Goal: Information Seeking & Learning: Check status

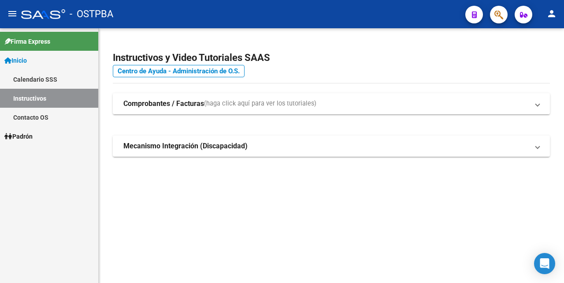
click at [24, 134] on span "Padrón" at bounding box center [18, 136] width 28 height 10
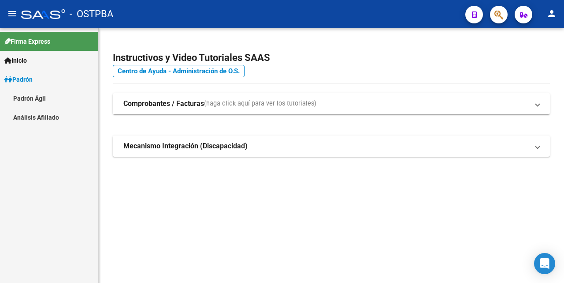
click at [46, 115] on link "Análisis Afiliado" at bounding box center [49, 117] width 98 height 19
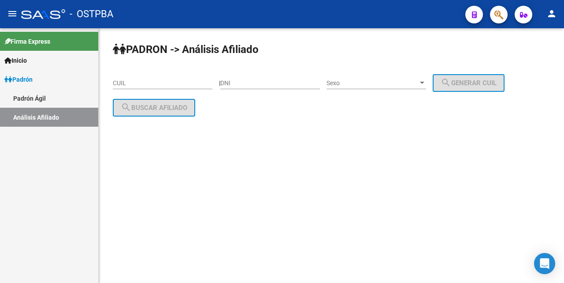
click at [134, 88] on div "CUIL" at bounding box center [163, 80] width 100 height 18
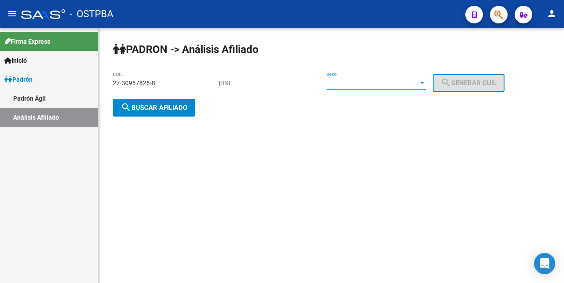
click at [425, 82] on div at bounding box center [422, 83] width 4 height 2
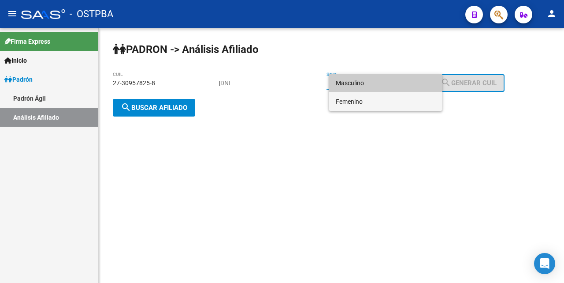
click at [379, 103] on span "Femenino" at bounding box center [386, 101] width 100 height 19
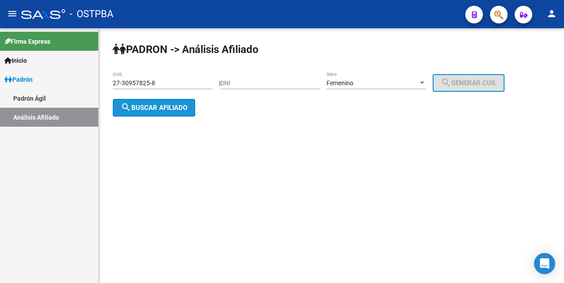
click at [176, 105] on span "search Buscar afiliado" at bounding box center [154, 108] width 67 height 8
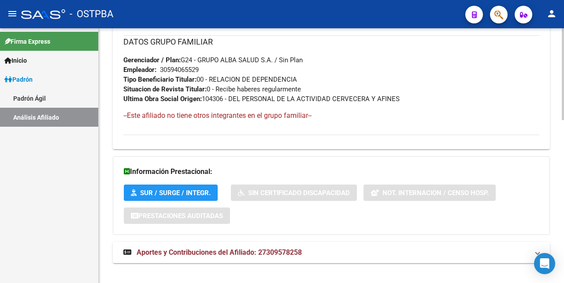
scroll to position [452, 0]
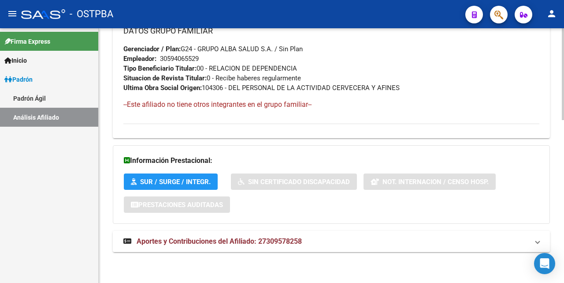
click at [221, 242] on span "Aportes y Contribuciones del Afiliado: 27309578258" at bounding box center [219, 241] width 165 height 8
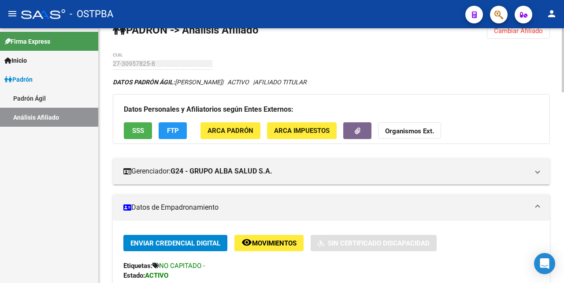
scroll to position [0, 0]
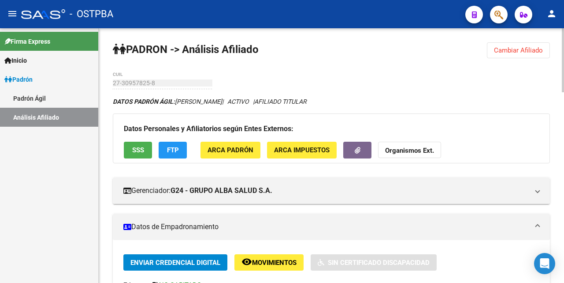
click at [516, 48] on button "Cambiar Afiliado" at bounding box center [518, 50] width 63 height 16
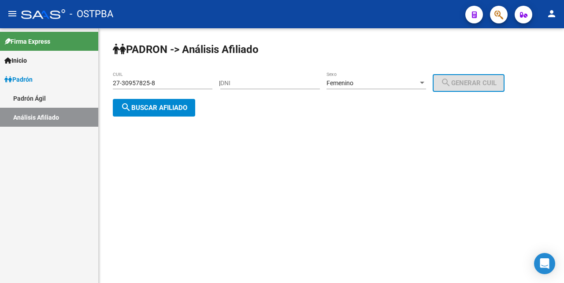
drag, startPoint x: 201, startPoint y: 86, endPoint x: 206, endPoint y: 82, distance: 5.7
click at [201, 85] on input "27-30957825-8" at bounding box center [163, 82] width 100 height 7
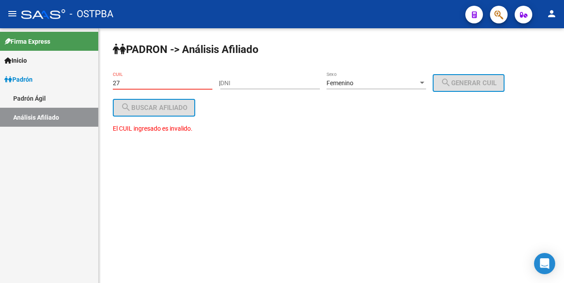
type input "2"
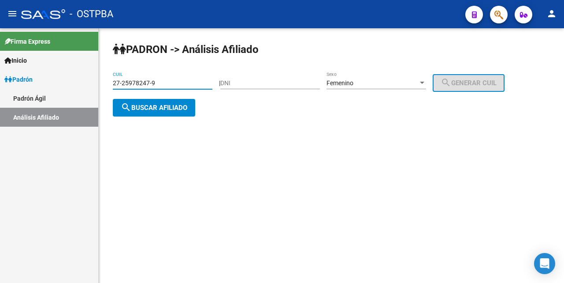
click at [156, 108] on span "search Buscar afiliado" at bounding box center [154, 108] width 67 height 8
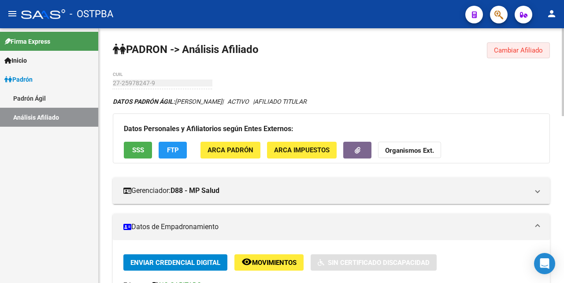
click at [526, 49] on span "Cambiar Afiliado" at bounding box center [518, 50] width 49 height 8
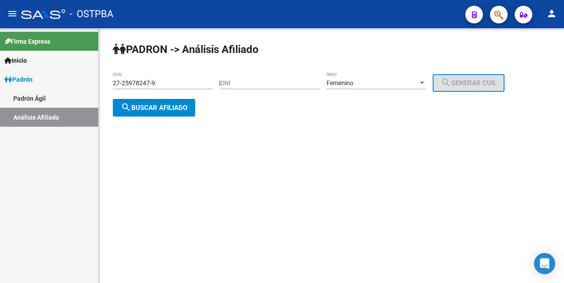
click at [171, 79] on input "27-25978247-9" at bounding box center [163, 82] width 100 height 7
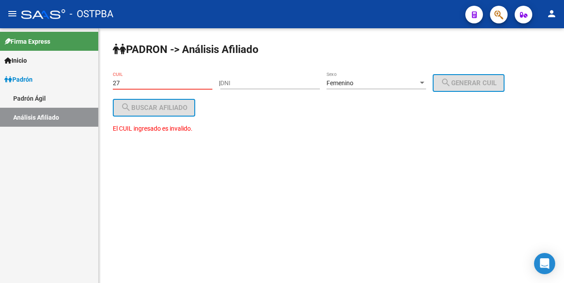
type input "2"
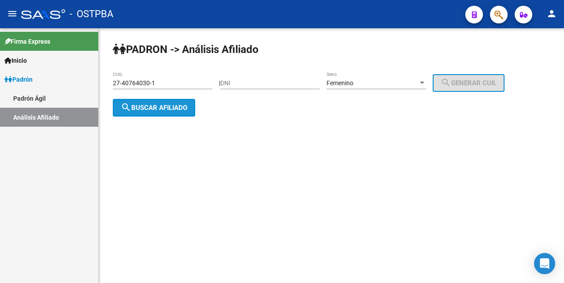
click at [162, 107] on span "search Buscar afiliado" at bounding box center [154, 108] width 67 height 8
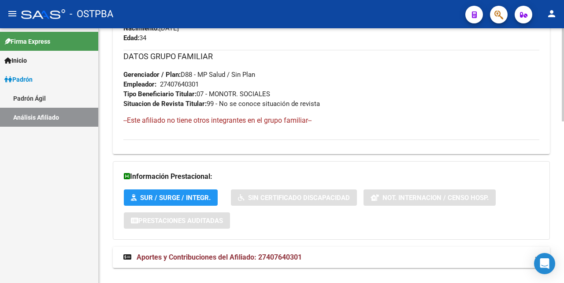
scroll to position [442, 0]
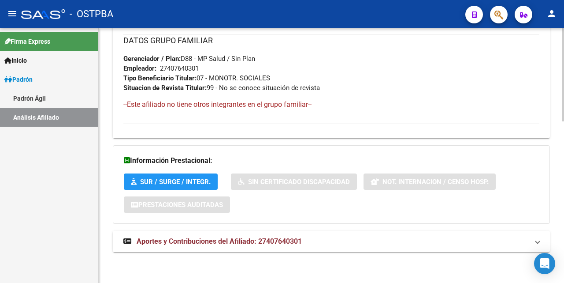
click at [242, 240] on span "Aportes y Contribuciones del Afiliado: 27407640301" at bounding box center [219, 241] width 165 height 8
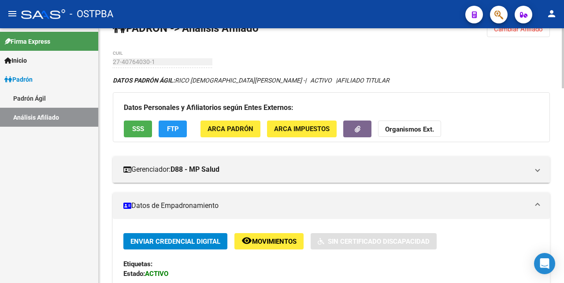
scroll to position [0, 0]
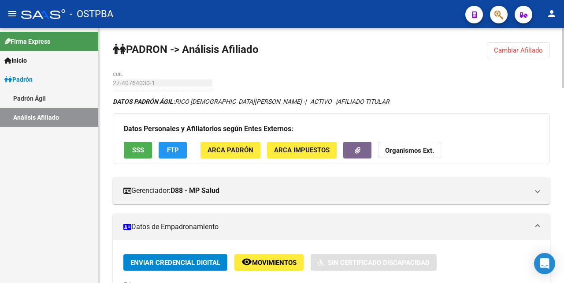
drag, startPoint x: 525, startPoint y: 49, endPoint x: 521, endPoint y: 54, distance: 7.2
click at [524, 51] on span "Cambiar Afiliado" at bounding box center [518, 50] width 49 height 8
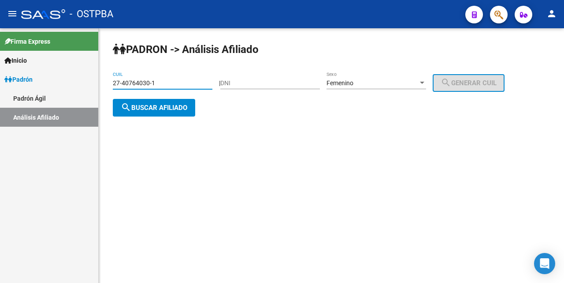
click at [180, 83] on input "27-40764030-1" at bounding box center [163, 82] width 100 height 7
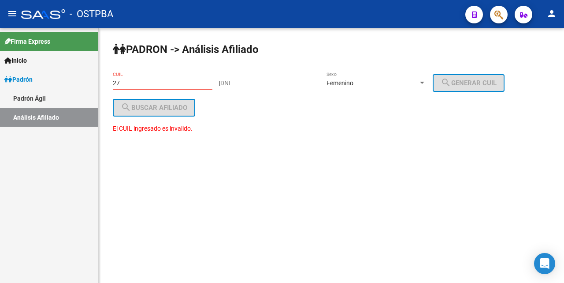
type input "2"
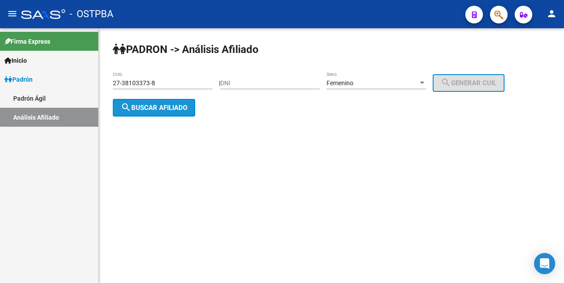
click at [178, 108] on span "search Buscar afiliado" at bounding box center [154, 108] width 67 height 8
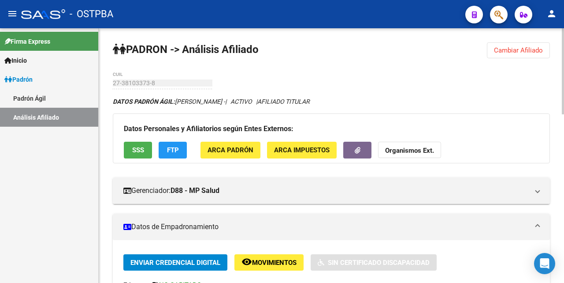
drag, startPoint x: 513, startPoint y: 48, endPoint x: 506, endPoint y: 50, distance: 6.8
click at [513, 47] on span "Cambiar Afiliado" at bounding box center [518, 50] width 49 height 8
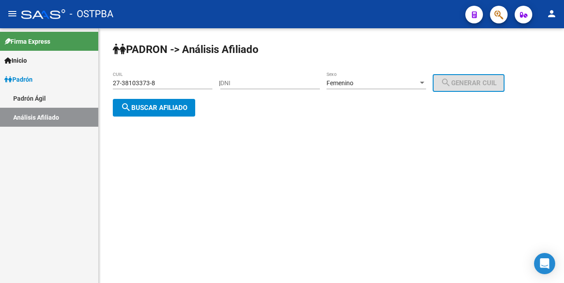
click at [162, 84] on input "27-38103373-8" at bounding box center [163, 82] width 100 height 7
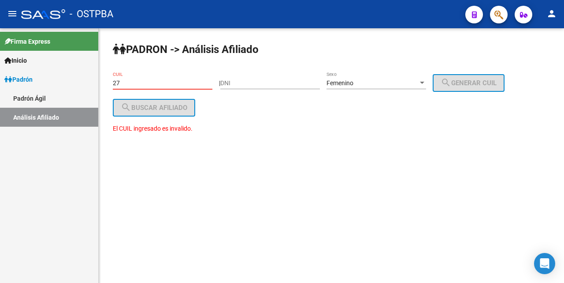
type input "2"
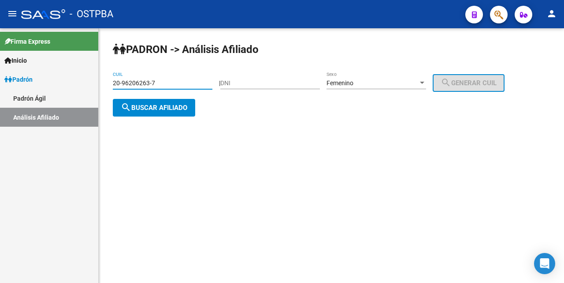
click at [426, 80] on div at bounding box center [422, 82] width 8 height 7
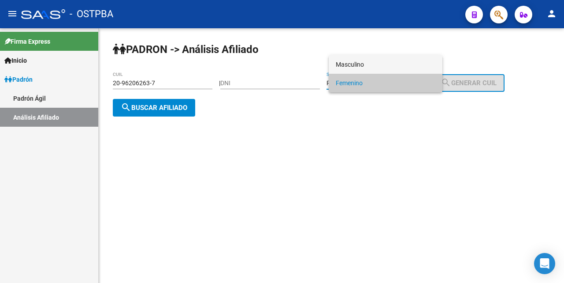
click at [373, 62] on span "Masculino" at bounding box center [386, 64] width 100 height 19
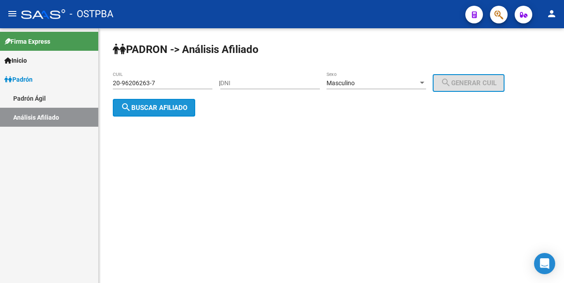
drag, startPoint x: 170, startPoint y: 107, endPoint x: 204, endPoint y: 118, distance: 35.7
click at [171, 105] on span "search Buscar afiliado" at bounding box center [154, 108] width 67 height 8
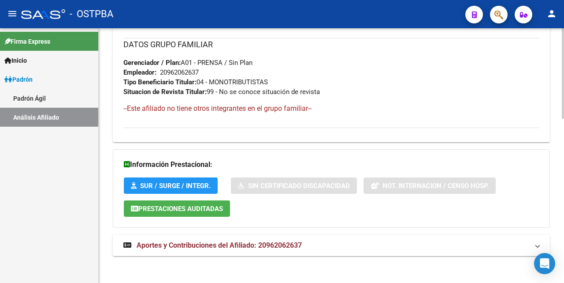
scroll to position [462, 0]
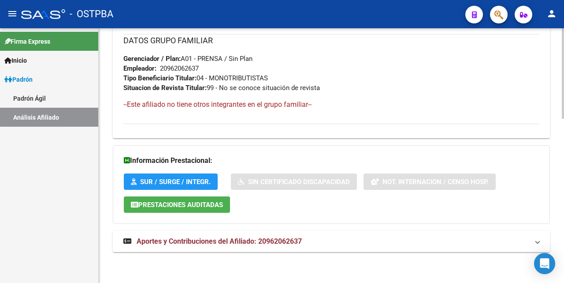
click at [248, 239] on span "Aportes y Contribuciones del Afiliado: 20962062637" at bounding box center [219, 241] width 165 height 8
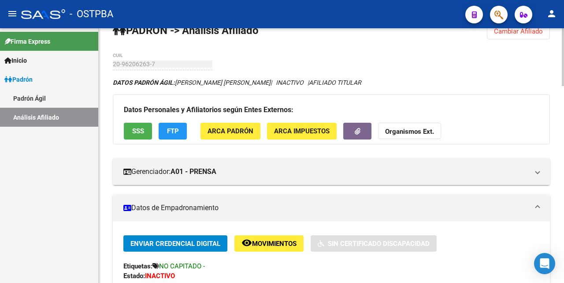
scroll to position [0, 0]
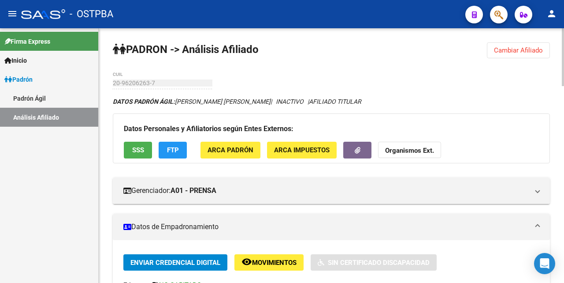
click at [527, 50] on span "Cambiar Afiliado" at bounding box center [518, 50] width 49 height 8
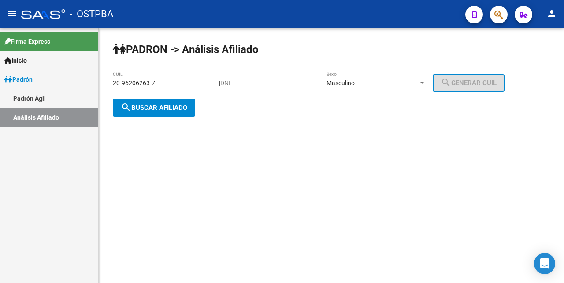
click at [171, 77] on div "20-96206263-7 CUIL" at bounding box center [163, 80] width 100 height 18
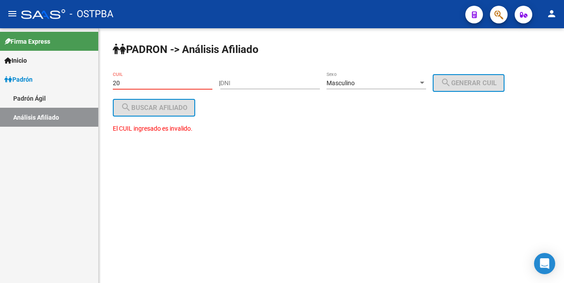
type input "2"
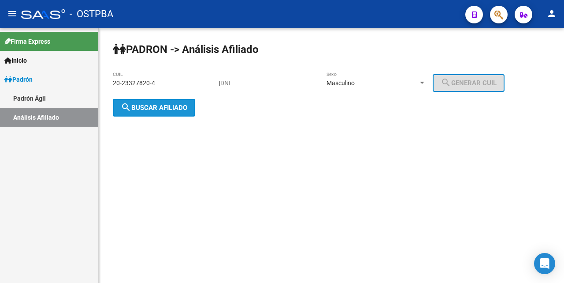
click at [156, 108] on span "search Buscar afiliado" at bounding box center [154, 108] width 67 height 8
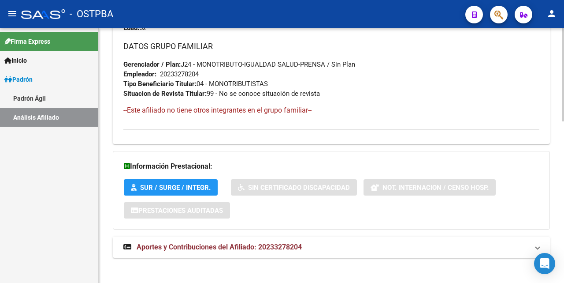
scroll to position [442, 0]
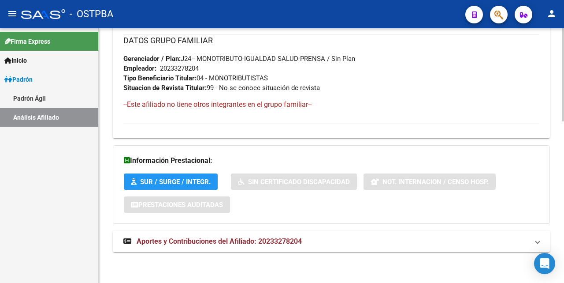
click at [230, 238] on span "Aportes y Contribuciones del Afiliado: 20233278204" at bounding box center [219, 241] width 165 height 8
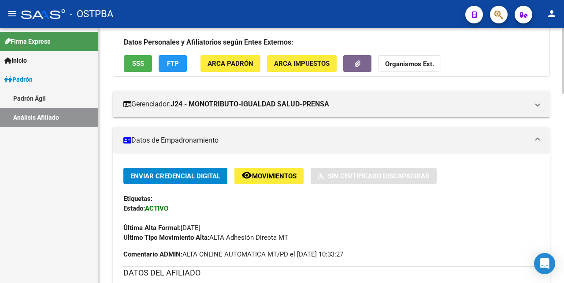
scroll to position [0, 0]
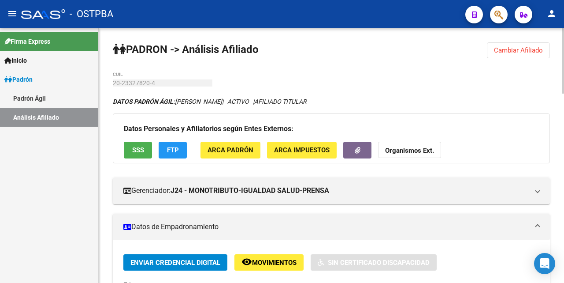
click at [303, 149] on span "ARCA Impuestos" at bounding box center [302, 150] width 56 height 8
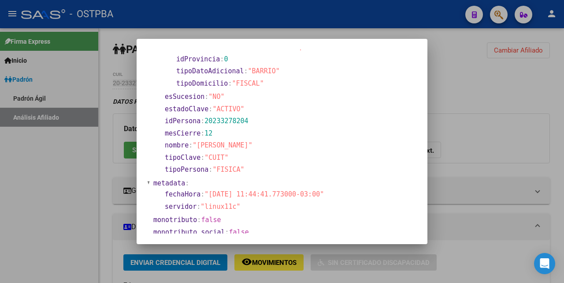
scroll to position [92, 0]
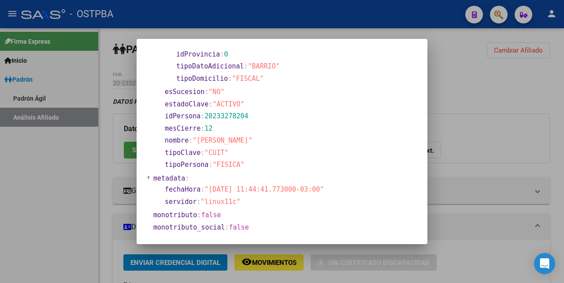
click at [320, 35] on div at bounding box center [282, 141] width 564 height 283
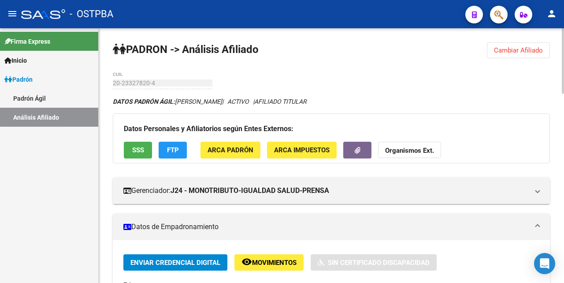
click at [179, 151] on span "FTP" at bounding box center [173, 150] width 12 height 8
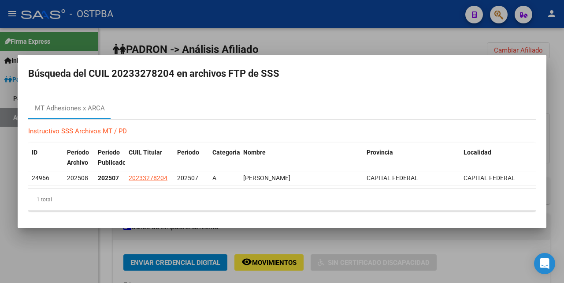
click at [385, 43] on div at bounding box center [282, 141] width 564 height 283
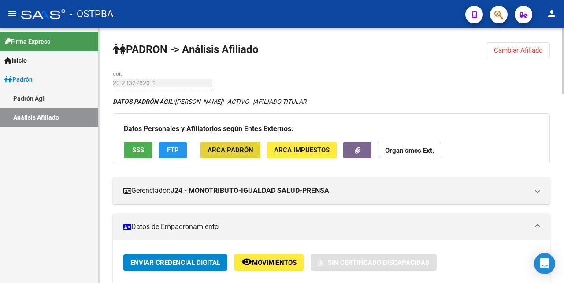
click at [235, 149] on span "ARCA Padrón" at bounding box center [231, 150] width 46 height 8
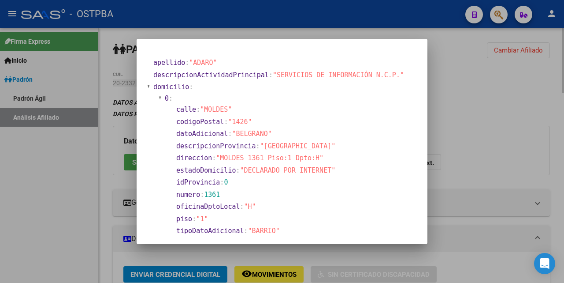
drag, startPoint x: 351, startPoint y: 33, endPoint x: 354, endPoint y: 38, distance: 5.7
click at [352, 32] on div at bounding box center [282, 141] width 564 height 283
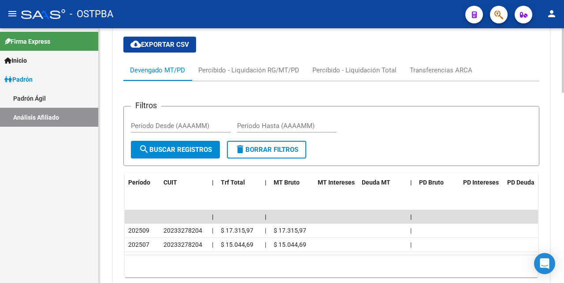
scroll to position [705, 0]
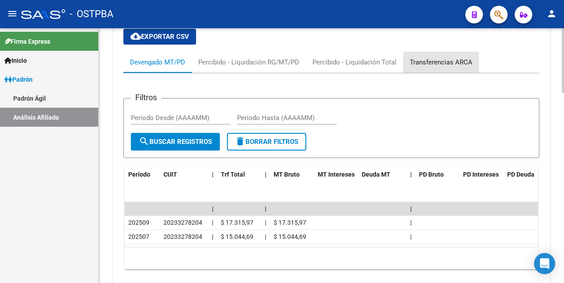
click at [430, 64] on div "Transferencias ARCA" at bounding box center [441, 62] width 63 height 10
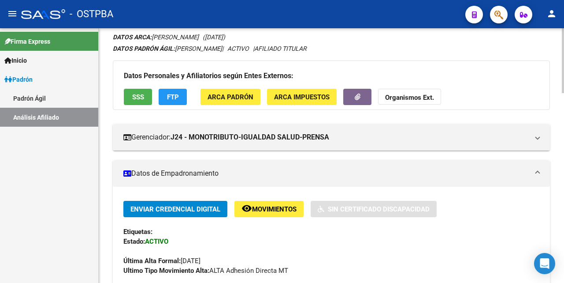
scroll to position [0, 0]
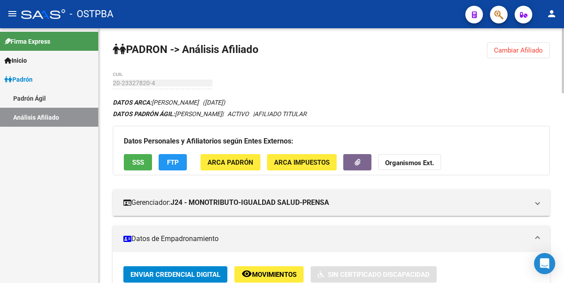
click at [519, 51] on span "Cambiar Afiliado" at bounding box center [518, 50] width 49 height 8
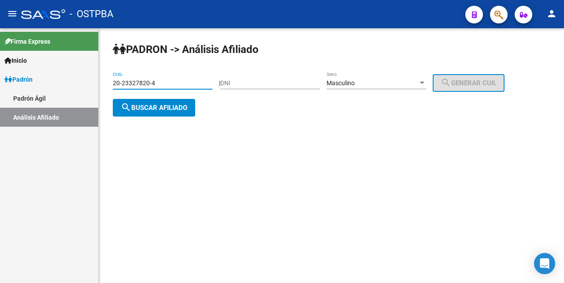
click at [182, 80] on input "20-23327820-4" at bounding box center [163, 82] width 100 height 7
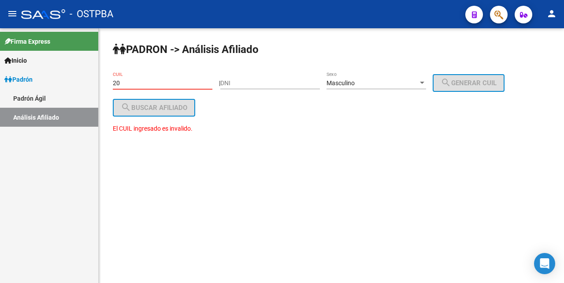
type input "2"
click at [235, 81] on input "DNI" at bounding box center [270, 82] width 100 height 7
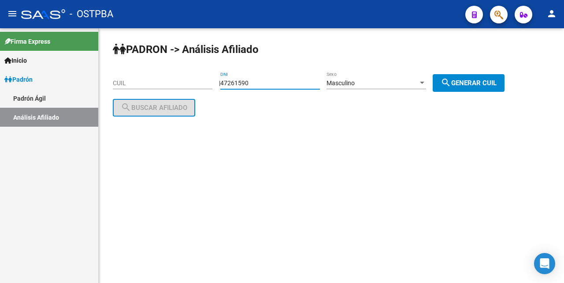
type input "47261590"
drag, startPoint x: 506, startPoint y: 84, endPoint x: 477, endPoint y: 86, distance: 28.3
click at [497, 83] on span "search Generar CUIL" at bounding box center [469, 83] width 56 height 8
type input "20-47261590-5"
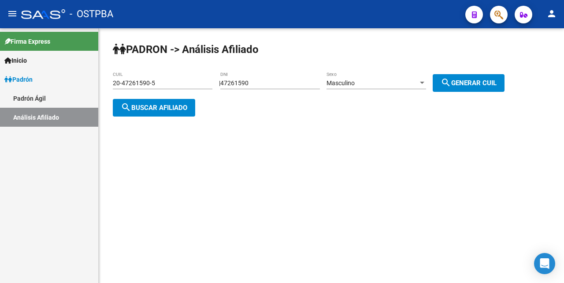
click at [164, 104] on span "search Buscar afiliado" at bounding box center [154, 108] width 67 height 8
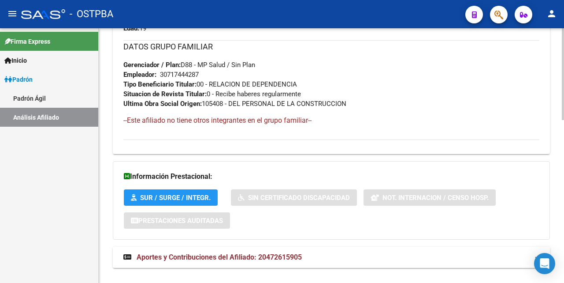
scroll to position [441, 0]
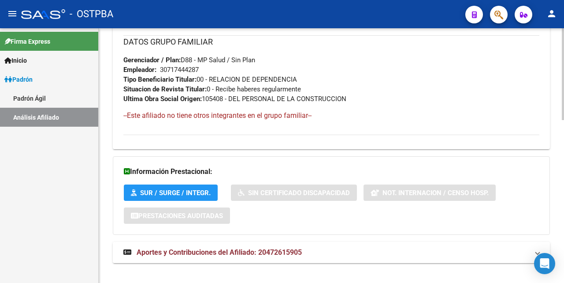
click at [236, 251] on span "Aportes y Contribuciones del Afiliado: 20472615905" at bounding box center [219, 252] width 165 height 8
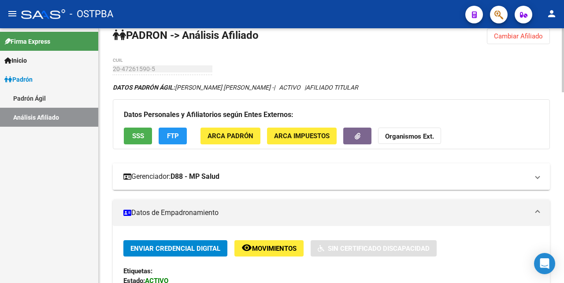
scroll to position [0, 0]
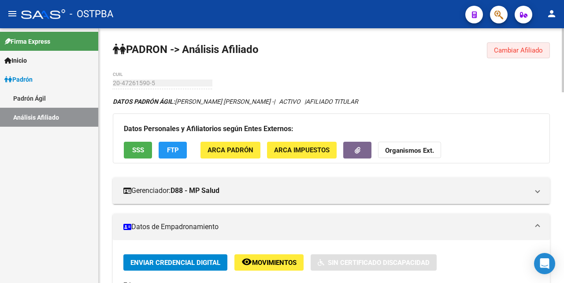
click at [514, 48] on span "Cambiar Afiliado" at bounding box center [518, 50] width 49 height 8
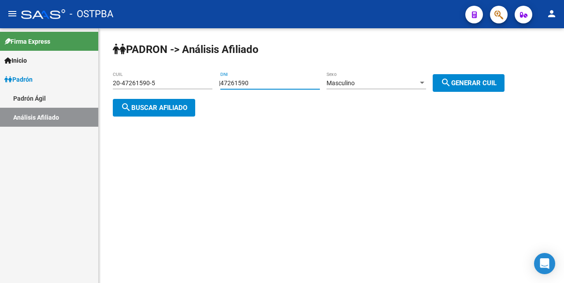
click at [276, 84] on input "47261590" at bounding box center [270, 82] width 100 height 7
type input "4"
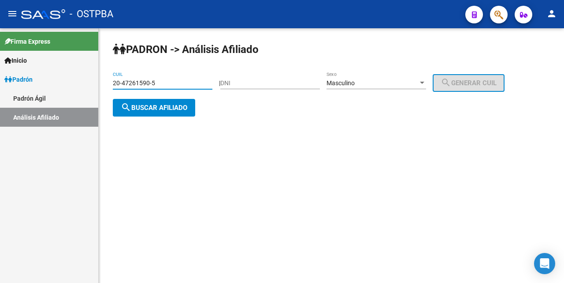
drag, startPoint x: 171, startPoint y: 79, endPoint x: 177, endPoint y: 90, distance: 11.8
click at [171, 85] on input "20-47261590-5" at bounding box center [163, 82] width 100 height 7
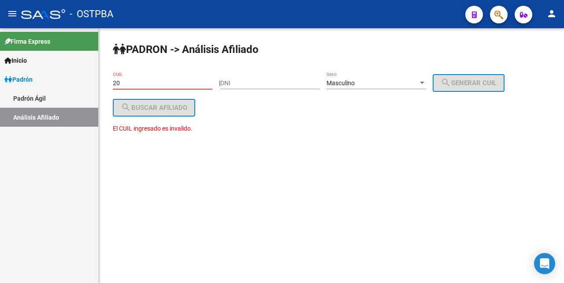
type input "2"
click at [122, 84] on input "CUIL" at bounding box center [163, 82] width 100 height 7
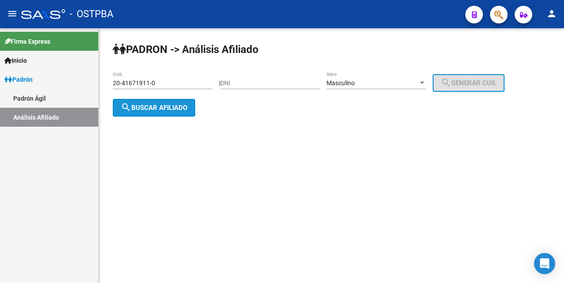
click at [152, 110] on span "search Buscar afiliado" at bounding box center [154, 108] width 67 height 8
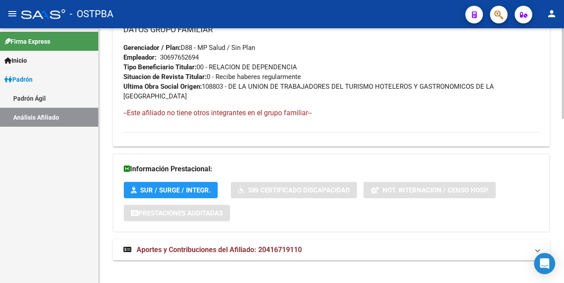
scroll to position [462, 0]
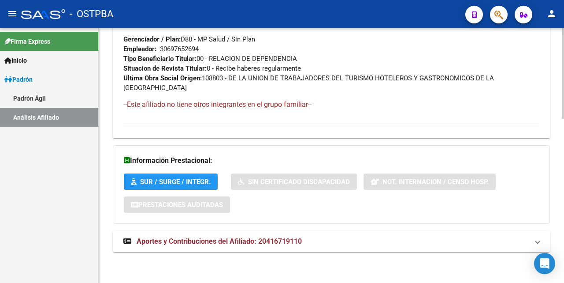
click at [219, 241] on span "Aportes y Contribuciones del Afiliado: 20416719110" at bounding box center [219, 241] width 165 height 8
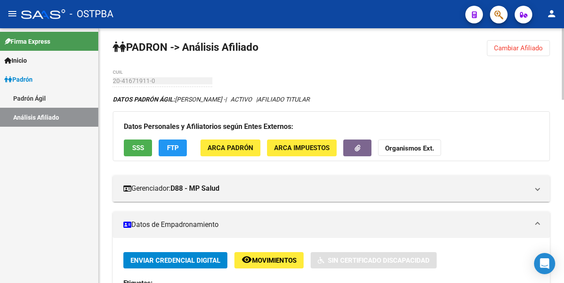
scroll to position [0, 0]
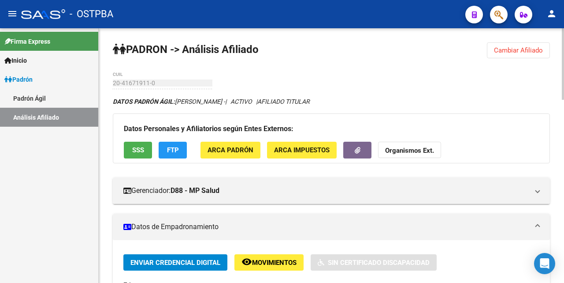
click at [134, 150] on span "SSS" at bounding box center [138, 150] width 12 height 8
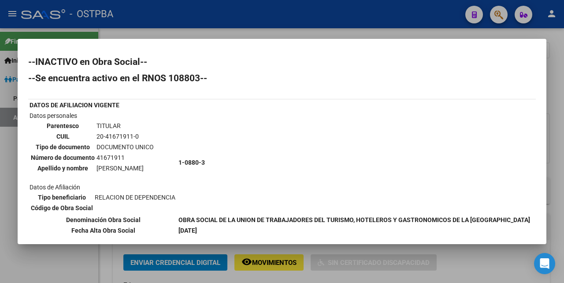
click at [343, 34] on div at bounding box center [282, 141] width 564 height 283
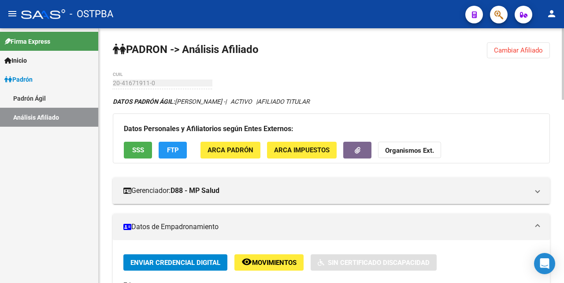
click at [143, 150] on span "SSS" at bounding box center [138, 150] width 12 height 8
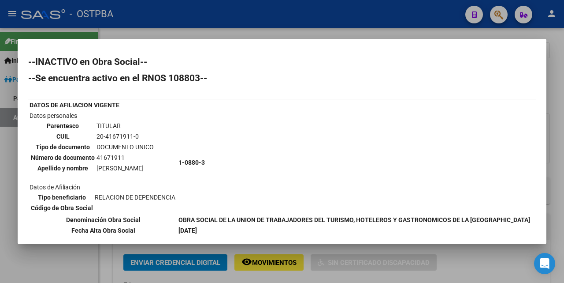
click at [298, 37] on div at bounding box center [282, 141] width 564 height 283
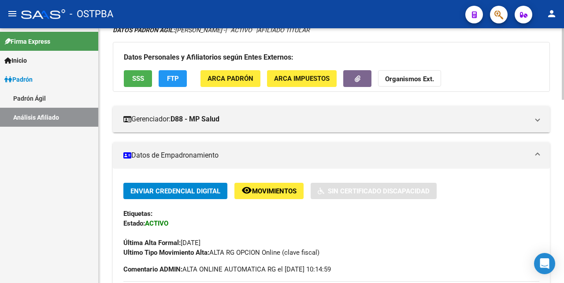
scroll to position [44, 0]
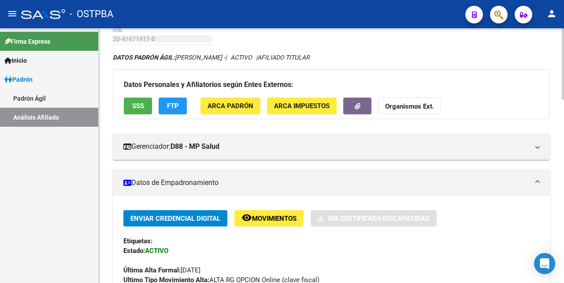
click at [138, 108] on span "SSS" at bounding box center [138, 106] width 12 height 8
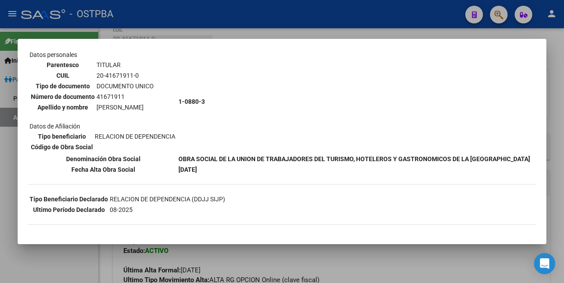
scroll to position [0, 0]
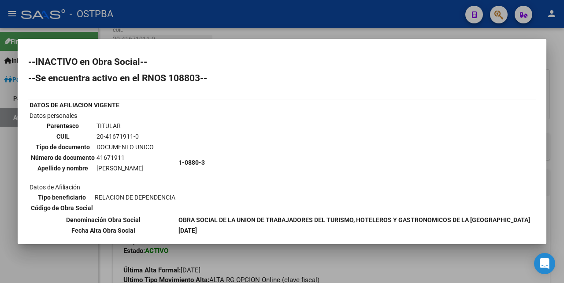
click at [309, 35] on div at bounding box center [282, 141] width 564 height 283
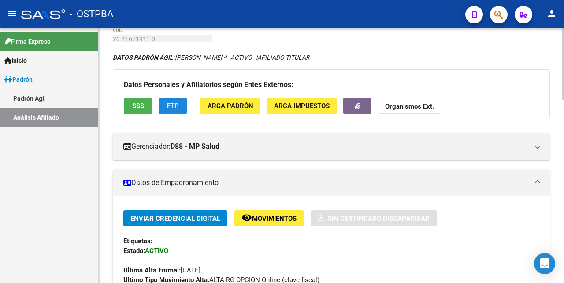
click at [172, 107] on span "FTP" at bounding box center [173, 106] width 12 height 8
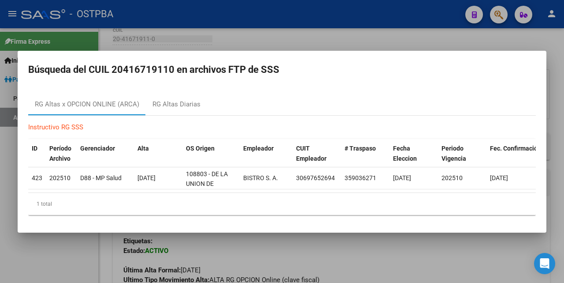
click at [352, 40] on div at bounding box center [282, 141] width 564 height 283
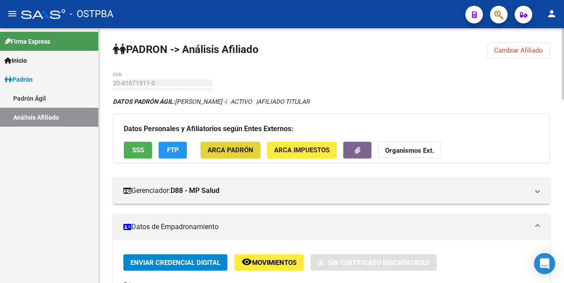
click at [245, 152] on span "ARCA Padrón" at bounding box center [231, 150] width 46 height 8
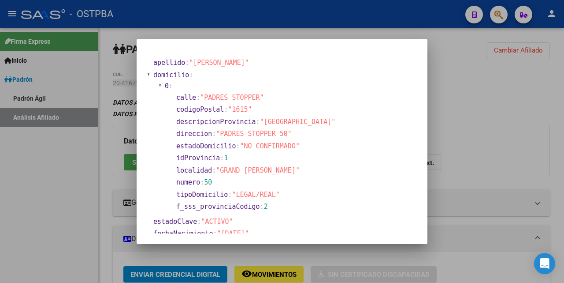
click at [323, 35] on div at bounding box center [282, 141] width 564 height 283
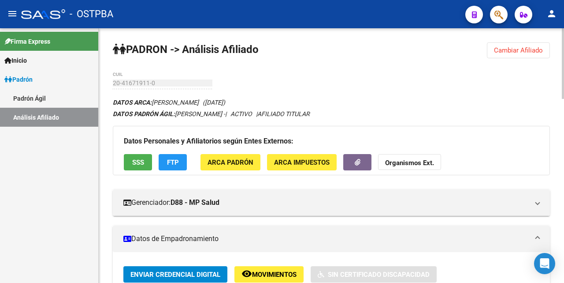
click at [283, 164] on span "ARCA Impuestos" at bounding box center [302, 162] width 56 height 8
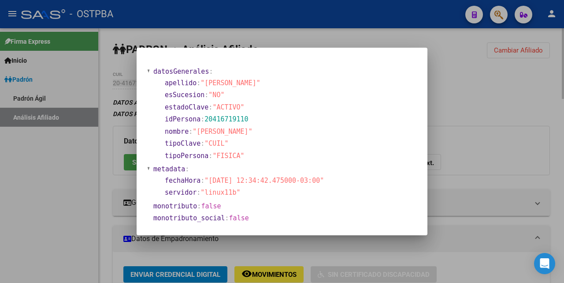
click at [305, 35] on div at bounding box center [282, 141] width 564 height 283
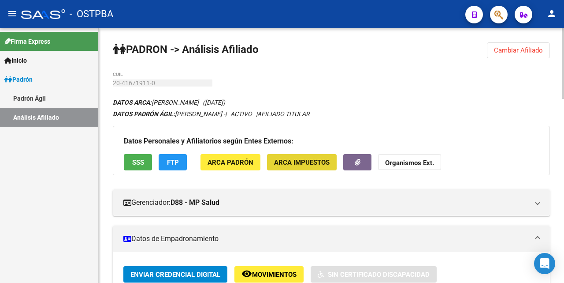
click at [291, 162] on span "ARCA Impuestos" at bounding box center [302, 162] width 56 height 8
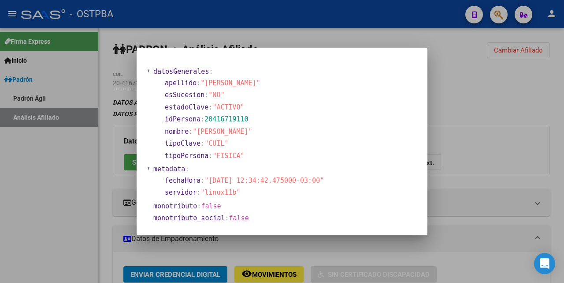
click at [343, 37] on div at bounding box center [282, 141] width 564 height 283
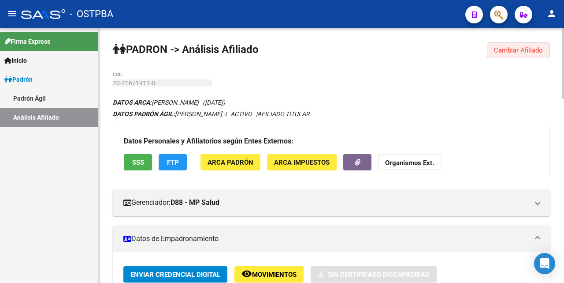
click at [514, 50] on span "Cambiar Afiliado" at bounding box center [518, 50] width 49 height 8
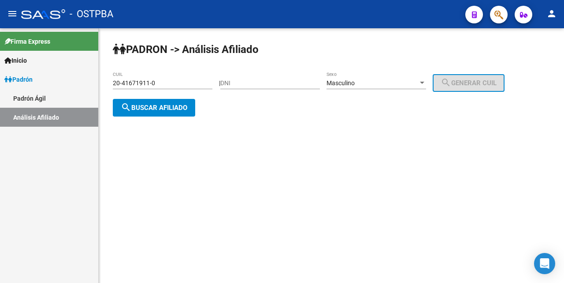
click at [199, 83] on input "20-41671911-0" at bounding box center [163, 82] width 100 height 7
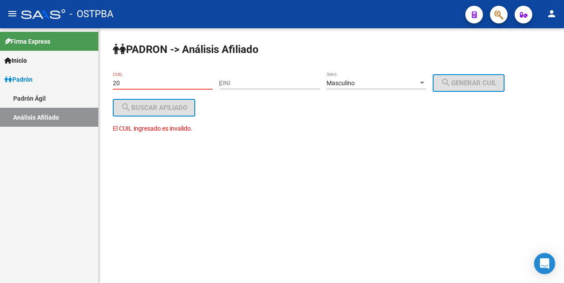
type input "2"
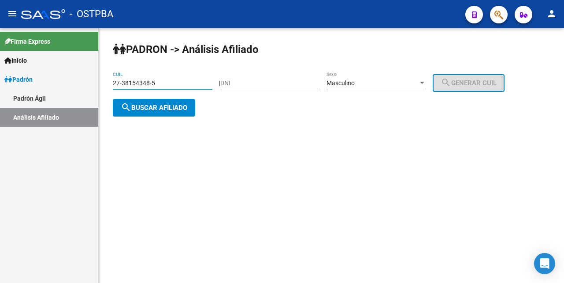
click at [425, 82] on div at bounding box center [422, 83] width 4 height 2
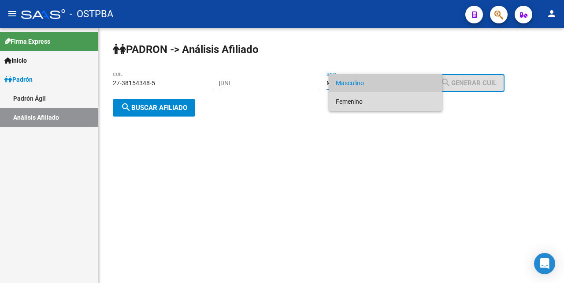
click at [385, 104] on span "Femenino" at bounding box center [386, 101] width 100 height 19
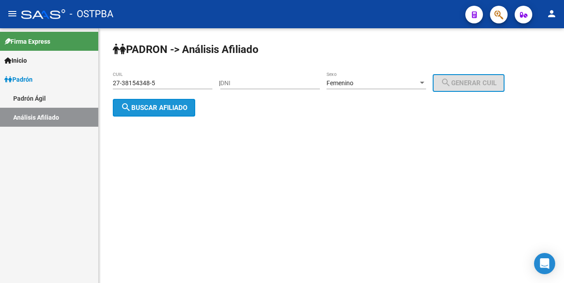
click at [162, 108] on span "search Buscar afiliado" at bounding box center [154, 108] width 67 height 8
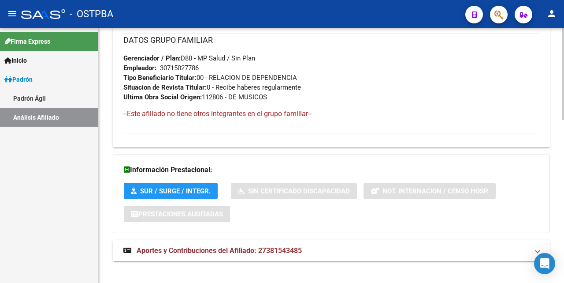
scroll to position [452, 0]
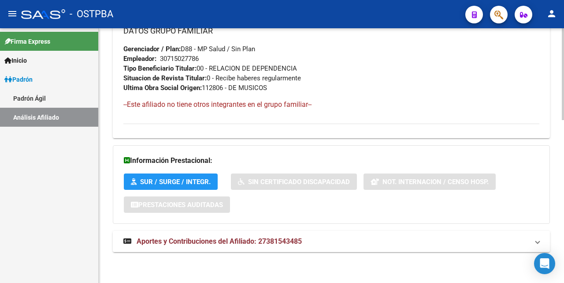
click at [184, 237] on span "Aportes y Contribuciones del Afiliado: 27381543485" at bounding box center [219, 241] width 165 height 8
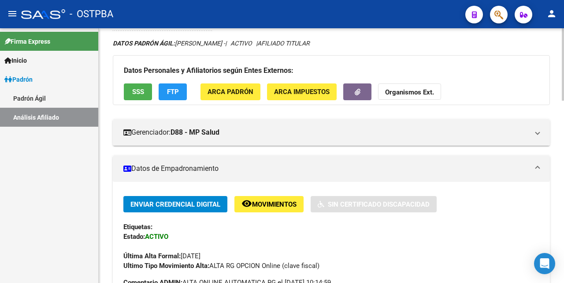
scroll to position [0, 0]
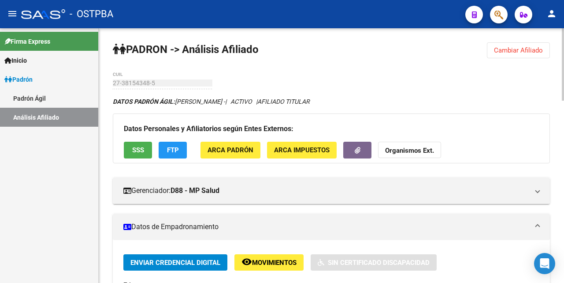
click at [545, 49] on button "Cambiar Afiliado" at bounding box center [518, 50] width 63 height 16
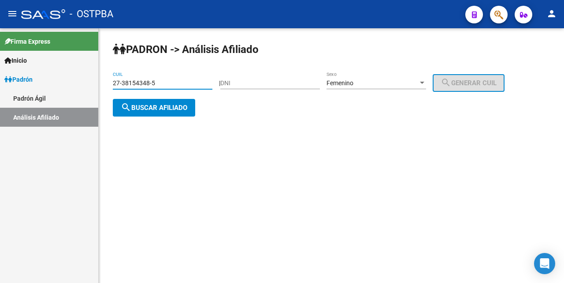
click at [196, 84] on input "27-38154348-5" at bounding box center [163, 82] width 100 height 7
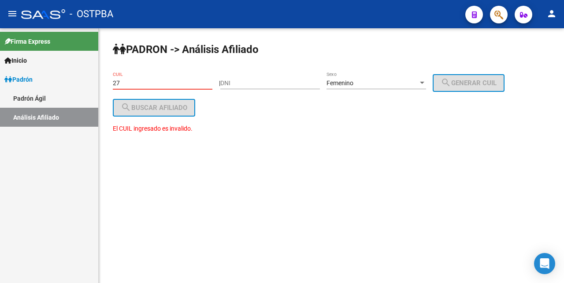
type input "2"
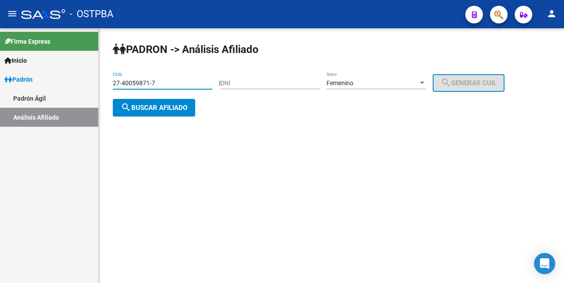
type input "27-40059871-7"
click at [164, 109] on span "search Buscar afiliado" at bounding box center [154, 108] width 67 height 8
